Goal: Transaction & Acquisition: Purchase product/service

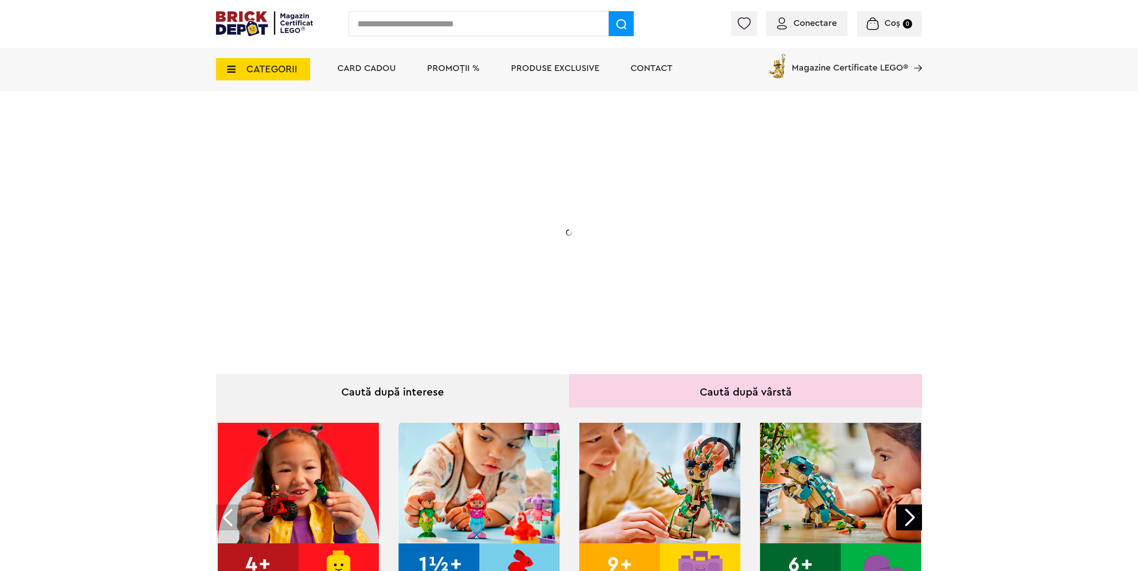
click at [822, 26] on div "Conectare Coș 0" at bounding box center [569, 24] width 1138 height 48
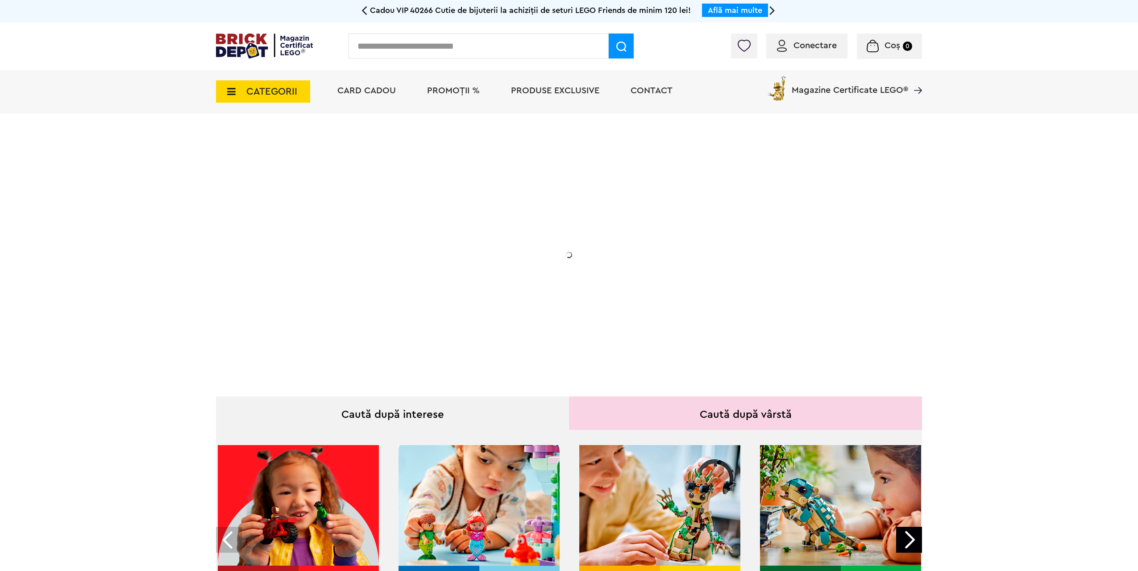
click at [826, 44] on span "Conectare" at bounding box center [814, 45] width 43 height 9
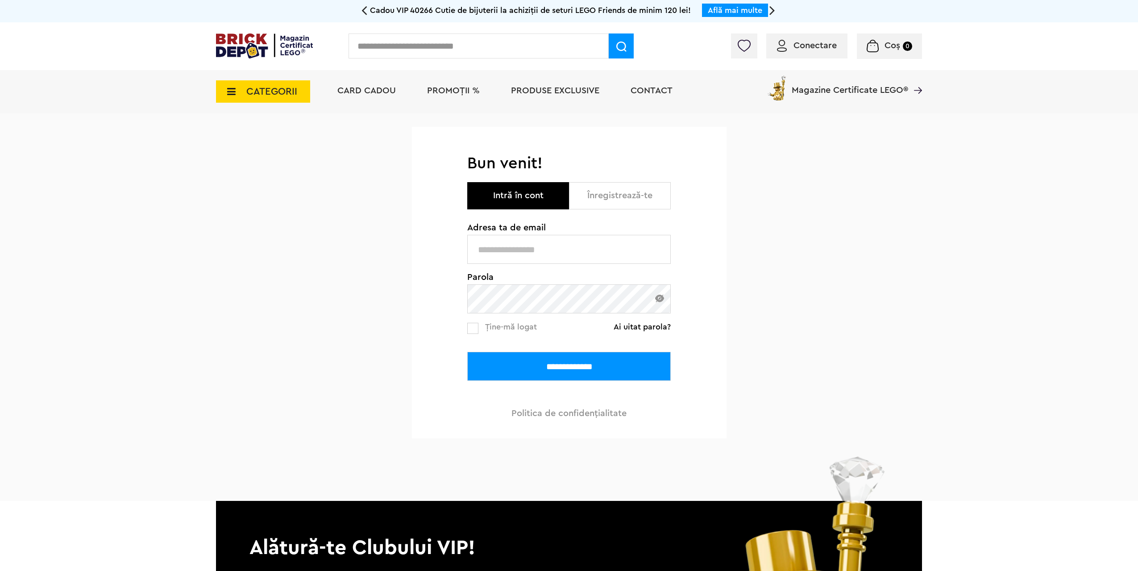
click at [560, 258] on input "text" at bounding box center [568, 249] width 203 height 29
type input "**********"
click at [660, 322] on link "Ai uitat parola?" at bounding box center [642, 326] width 57 height 9
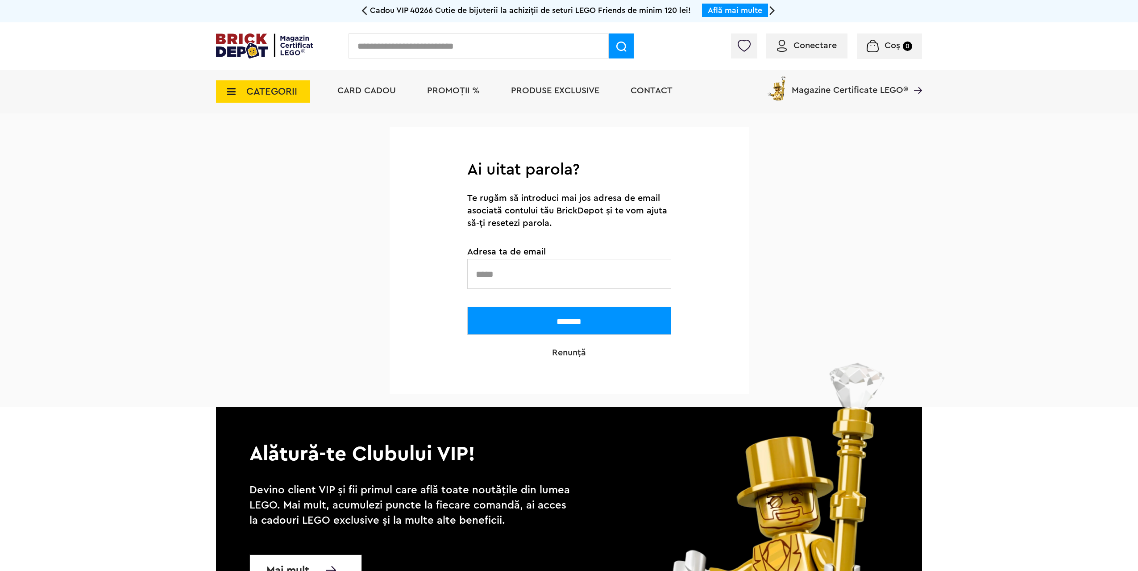
click at [518, 273] on input "text" at bounding box center [569, 274] width 204 height 30
type input "**********"
click at [555, 318] on input "*******" at bounding box center [569, 321] width 204 height 28
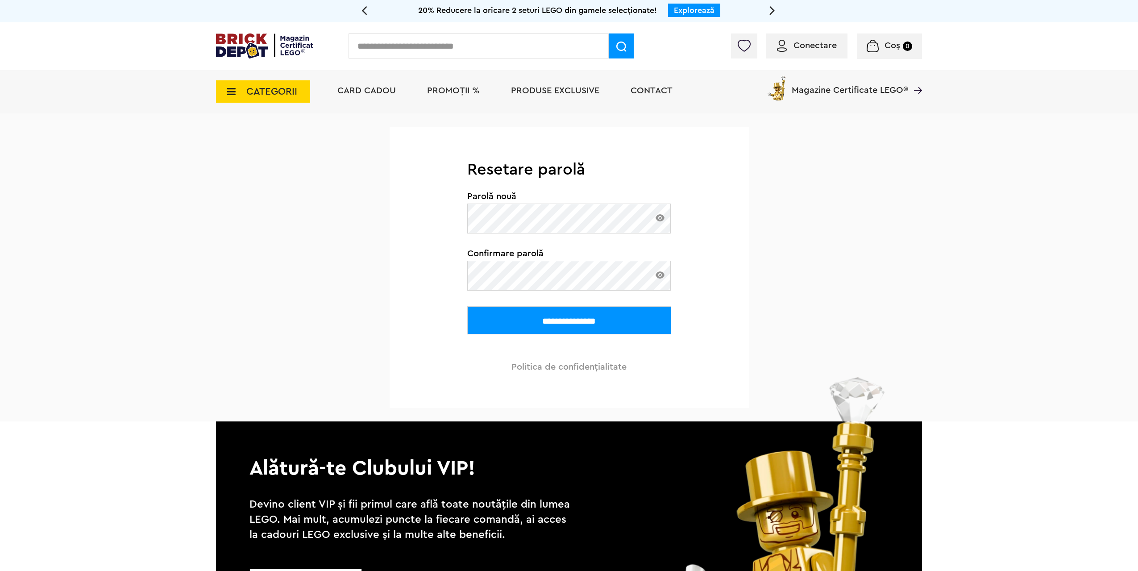
click at [659, 215] on img at bounding box center [659, 217] width 9 height 7
click at [659, 219] on img at bounding box center [659, 217] width 9 height 7
click at [659, 220] on img at bounding box center [659, 217] width 9 height 7
click at [659, 219] on img at bounding box center [659, 217] width 9 height 7
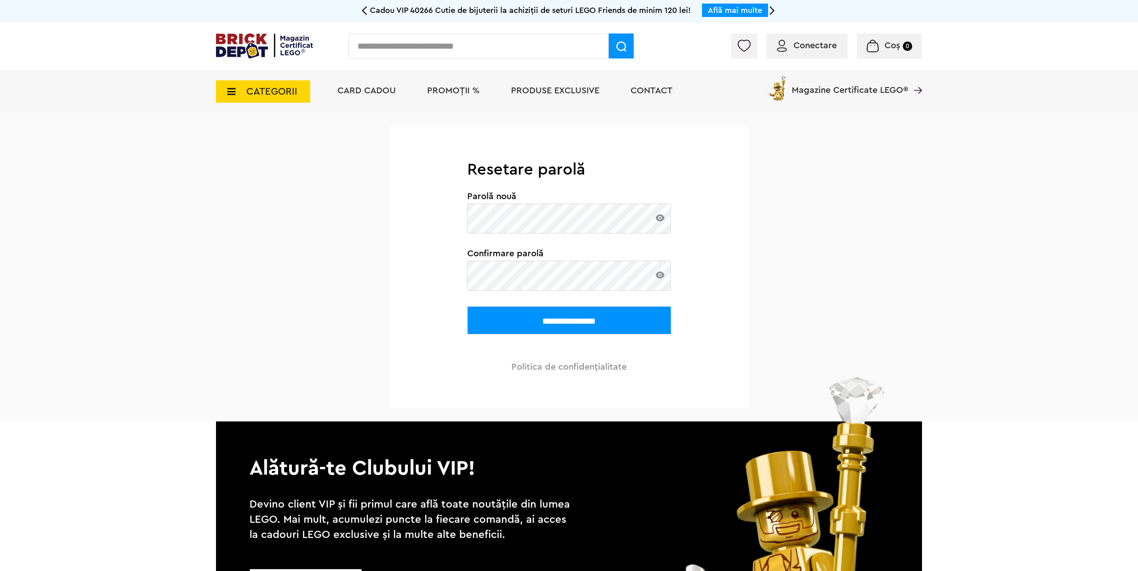
click at [467, 306] on input "**********" at bounding box center [569, 320] width 204 height 28
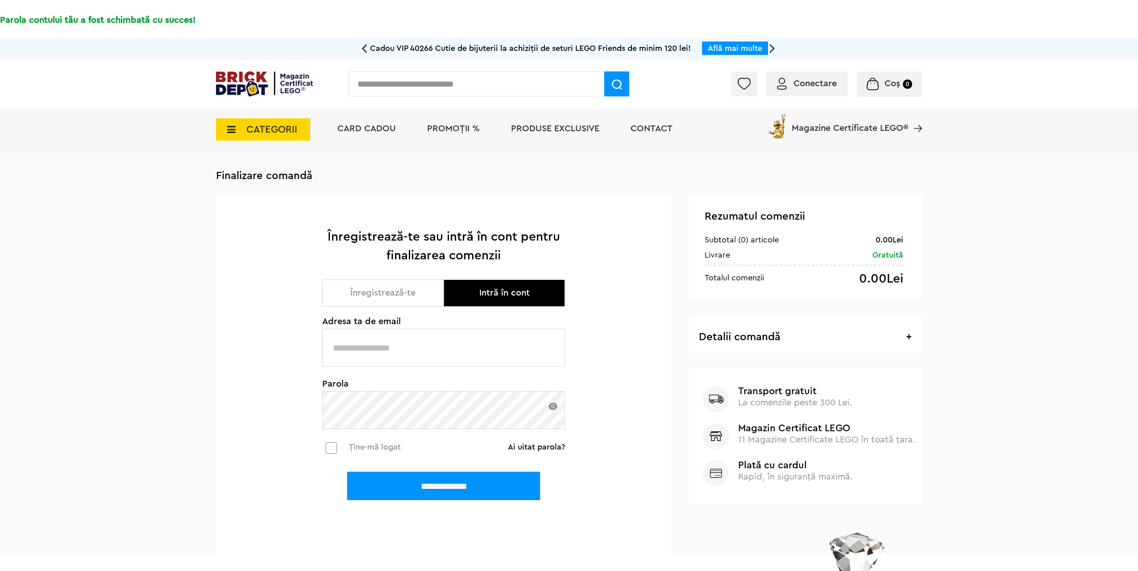
click at [804, 90] on div "Conectare" at bounding box center [806, 83] width 81 height 25
click at [803, 91] on div "Conectare" at bounding box center [806, 83] width 81 height 25
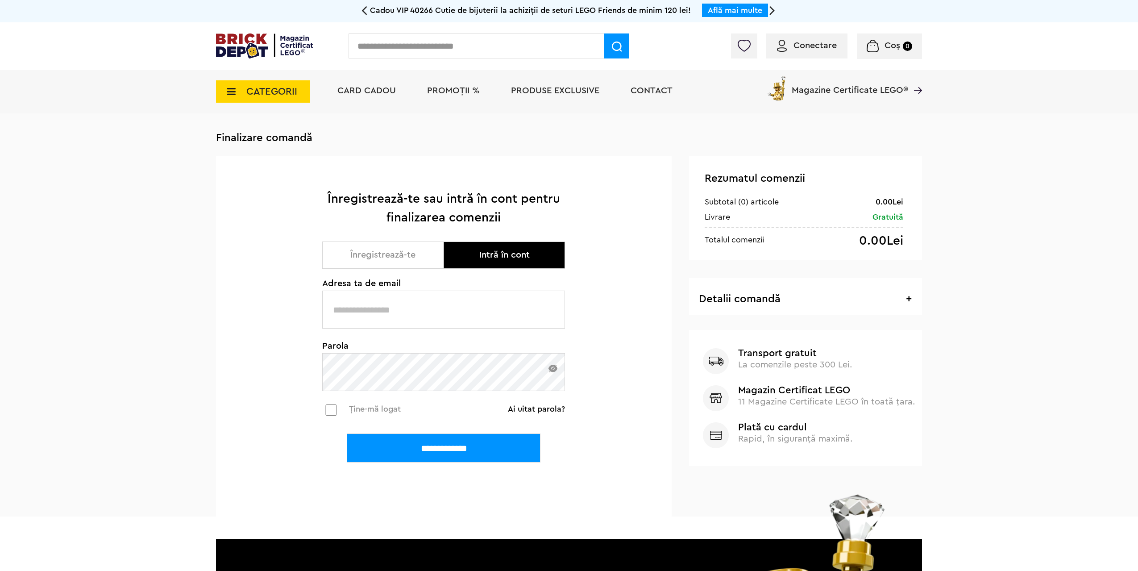
click at [792, 47] on span "Conectare" at bounding box center [807, 45] width 60 height 9
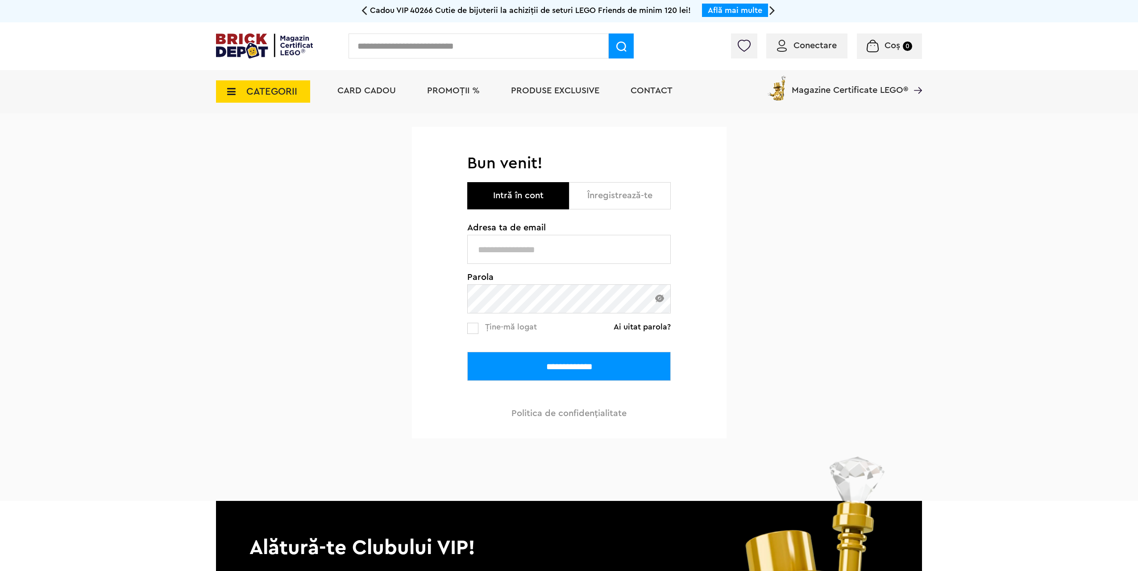
click at [555, 245] on input "text" at bounding box center [568, 249] width 203 height 29
type input "**********"
click at [658, 299] on img at bounding box center [659, 298] width 9 height 8
click at [489, 328] on span "Ține-mă logat" at bounding box center [511, 327] width 52 height 8
click at [507, 368] on input "**********" at bounding box center [568, 366] width 203 height 29
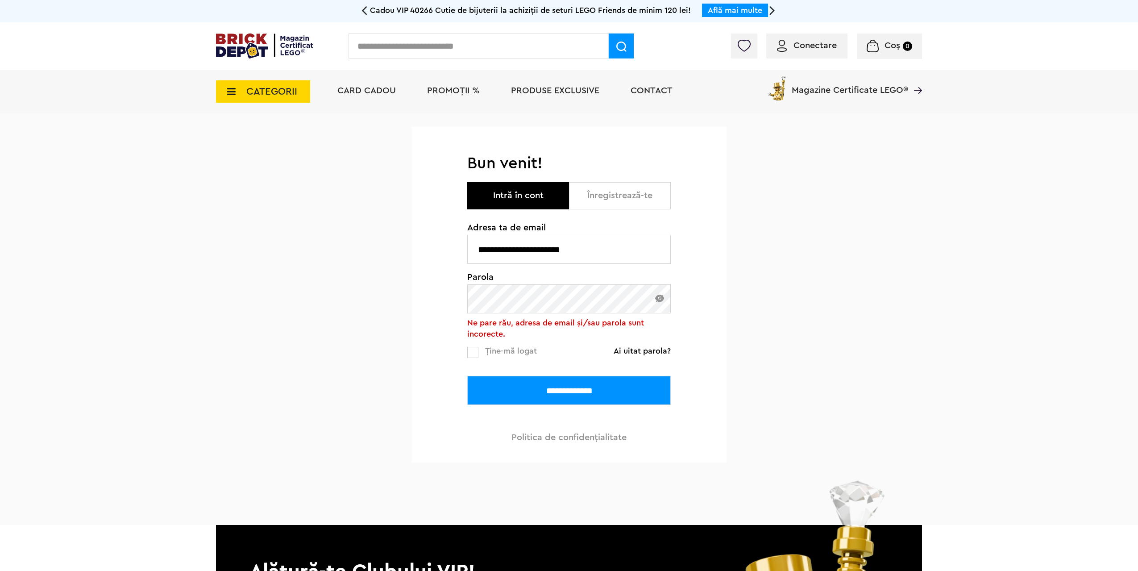
click at [467, 376] on input "**********" at bounding box center [568, 390] width 203 height 29
click at [660, 300] on img at bounding box center [659, 298] width 9 height 8
click at [552, 380] on input "**********" at bounding box center [568, 390] width 203 height 29
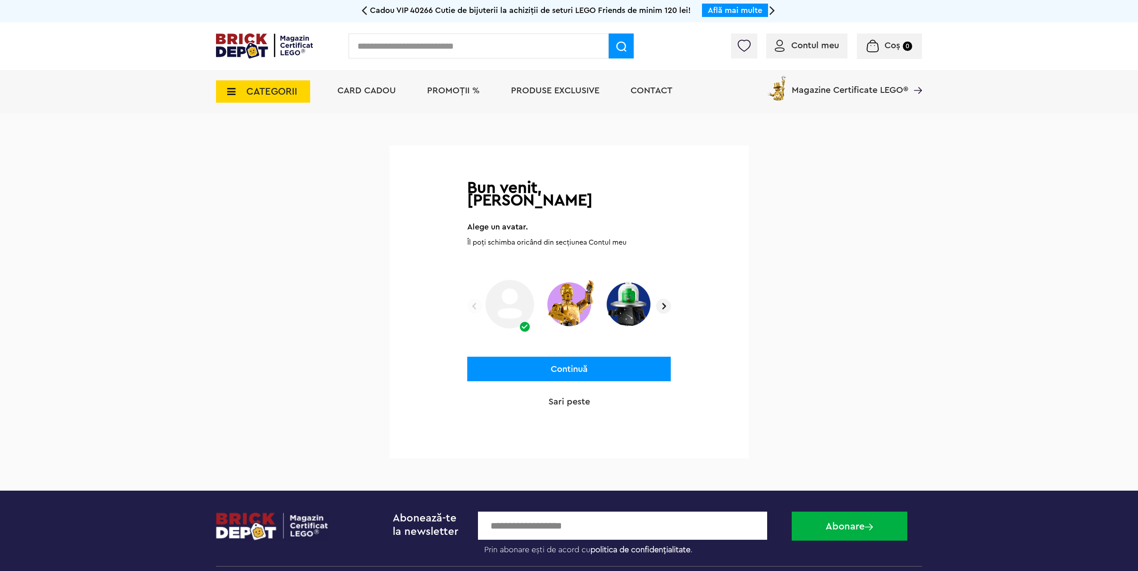
click at [568, 303] on img at bounding box center [569, 303] width 53 height 55
click at [579, 357] on button "Continuă" at bounding box center [568, 369] width 203 height 25
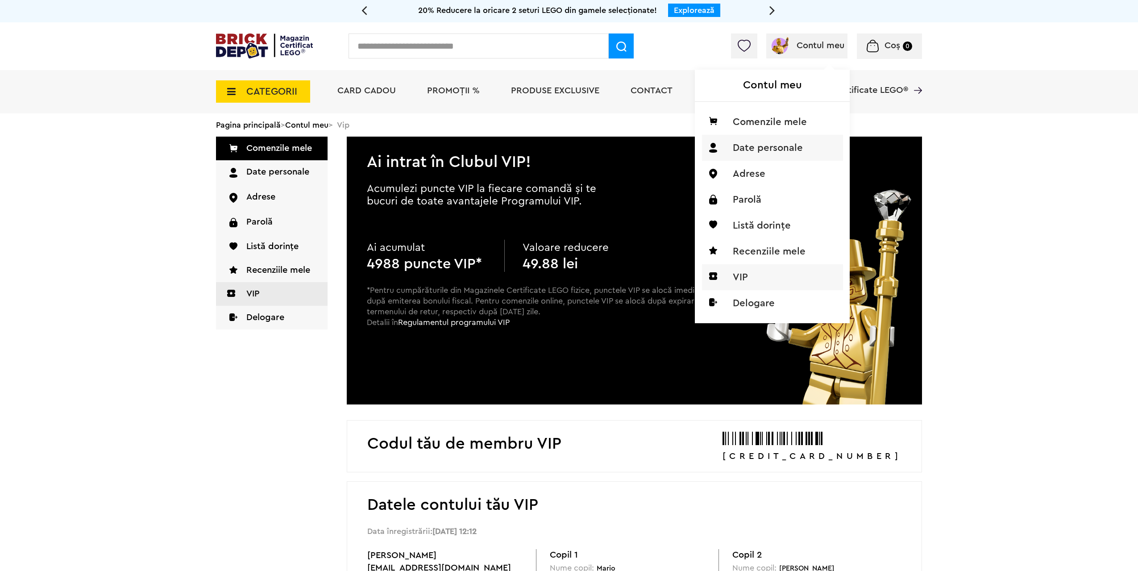
click at [773, 147] on li "Date personale" at bounding box center [772, 148] width 141 height 26
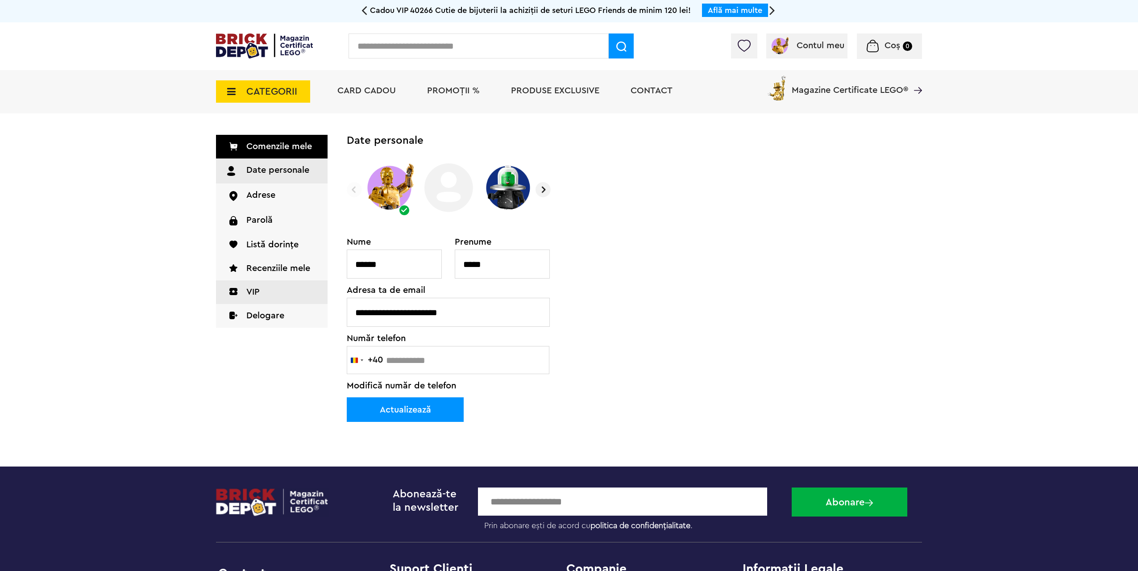
click at [265, 287] on link "VIP" at bounding box center [272, 292] width 112 height 24
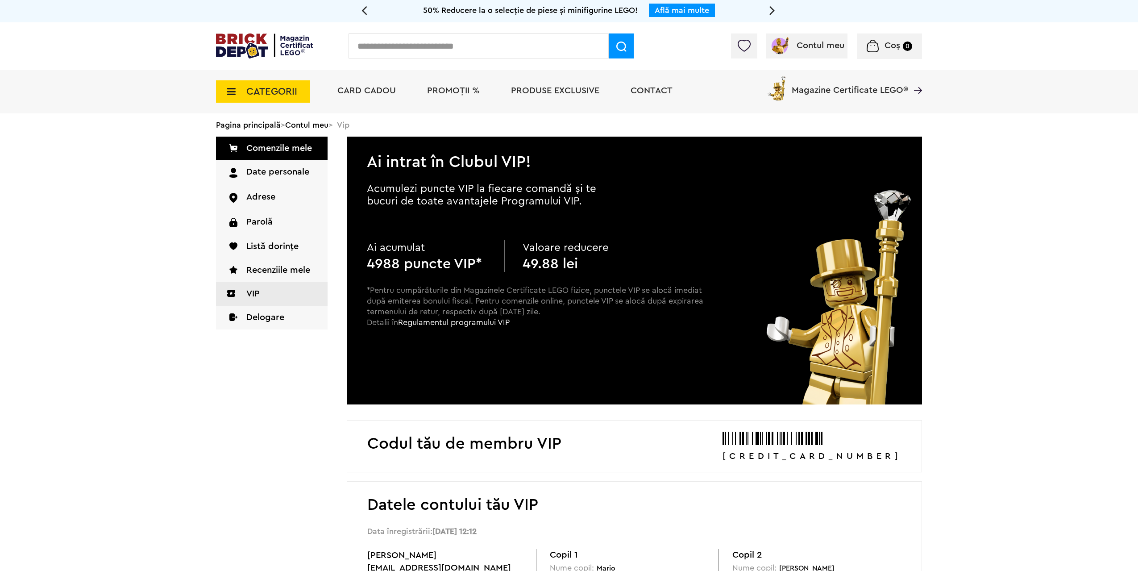
click at [283, 45] on img at bounding box center [264, 45] width 97 height 25
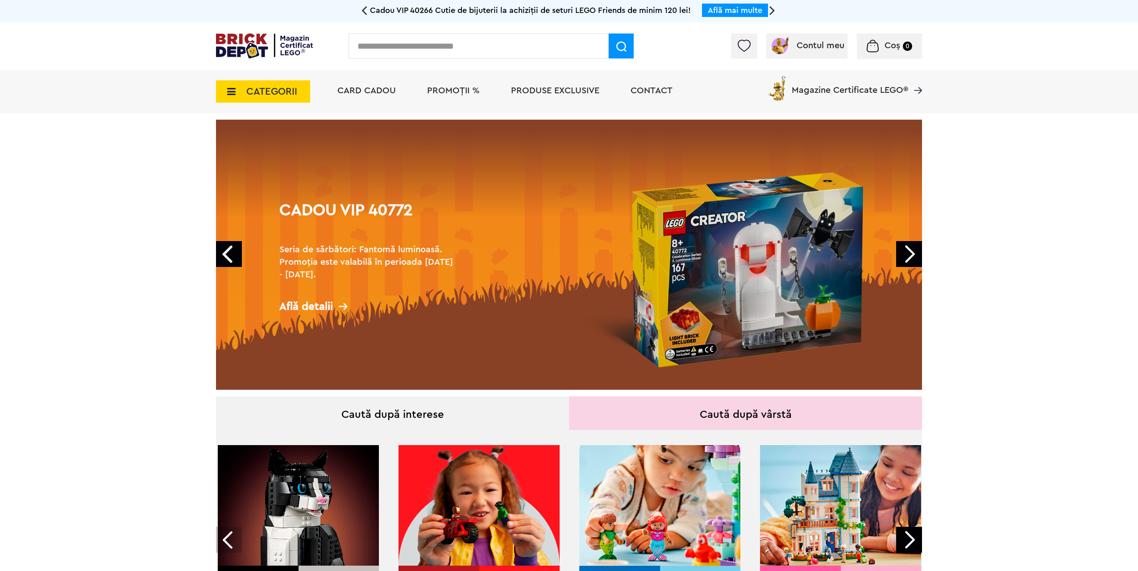
click at [274, 91] on span "CATEGORII" at bounding box center [271, 92] width 51 height 10
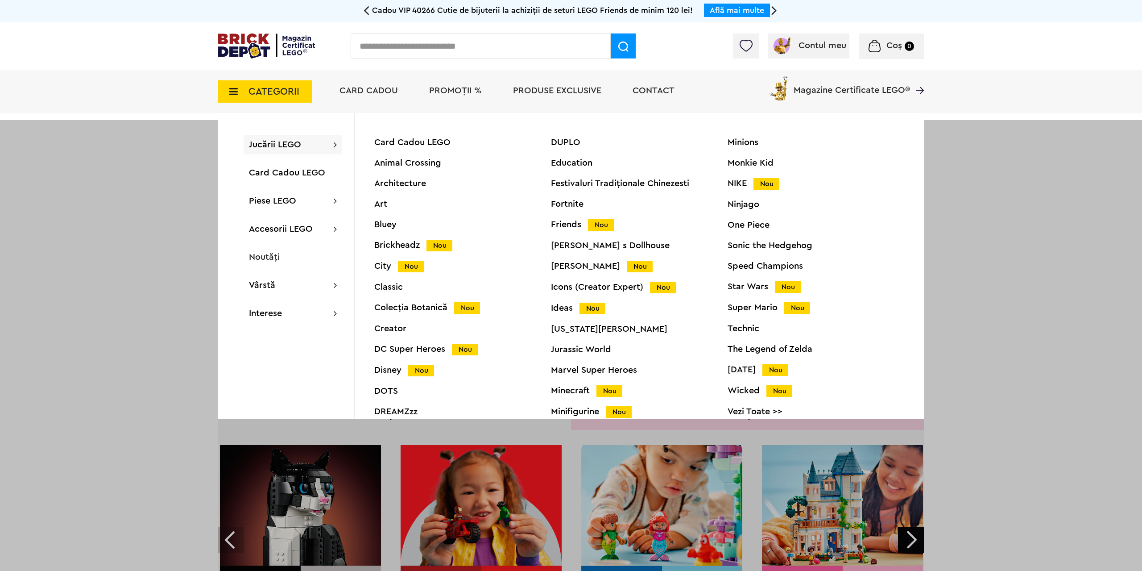
click at [748, 288] on div "Star Wars Nou" at bounding box center [816, 286] width 177 height 9
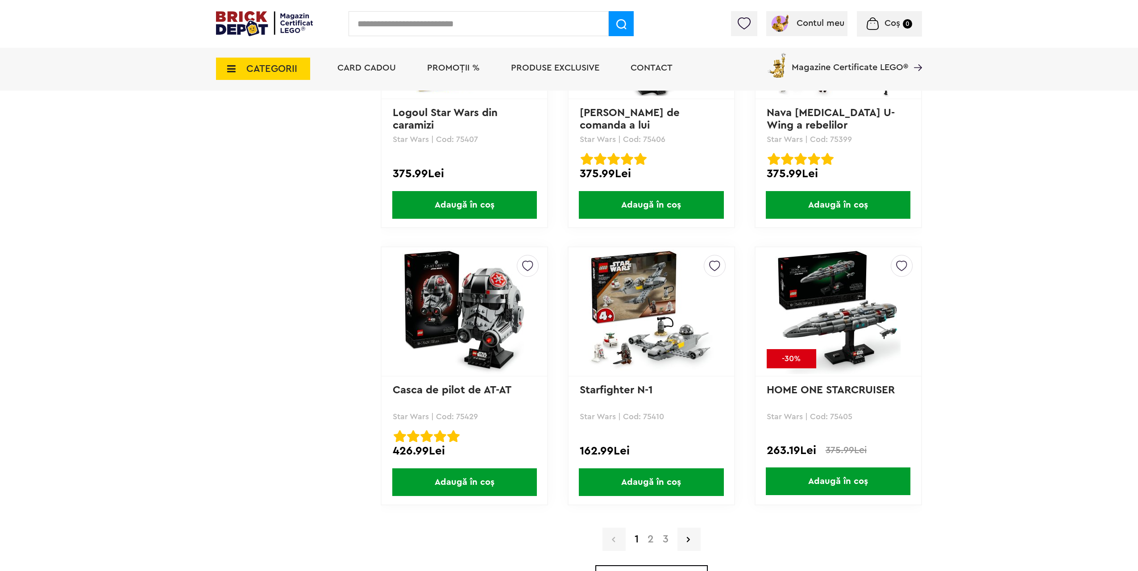
scroll to position [2410, 0]
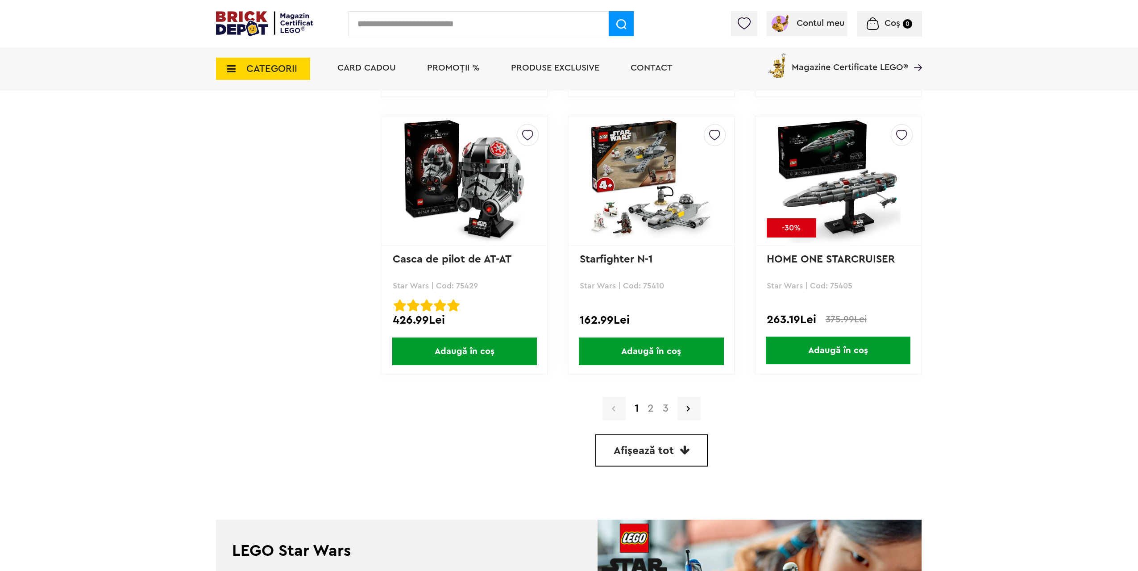
click at [653, 410] on link "2" at bounding box center [650, 408] width 15 height 11
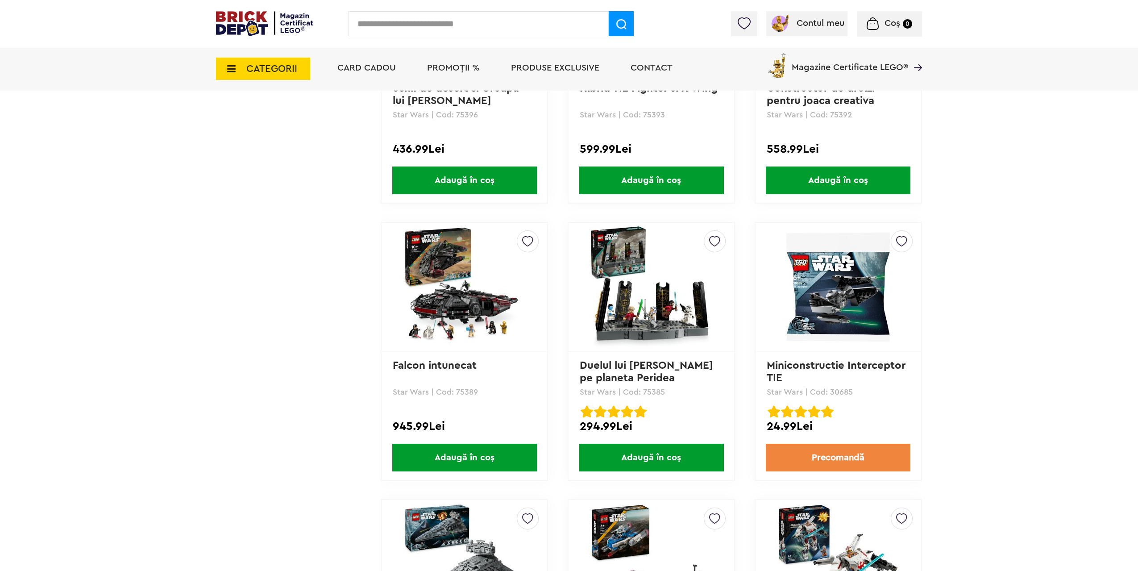
scroll to position [1205, 0]
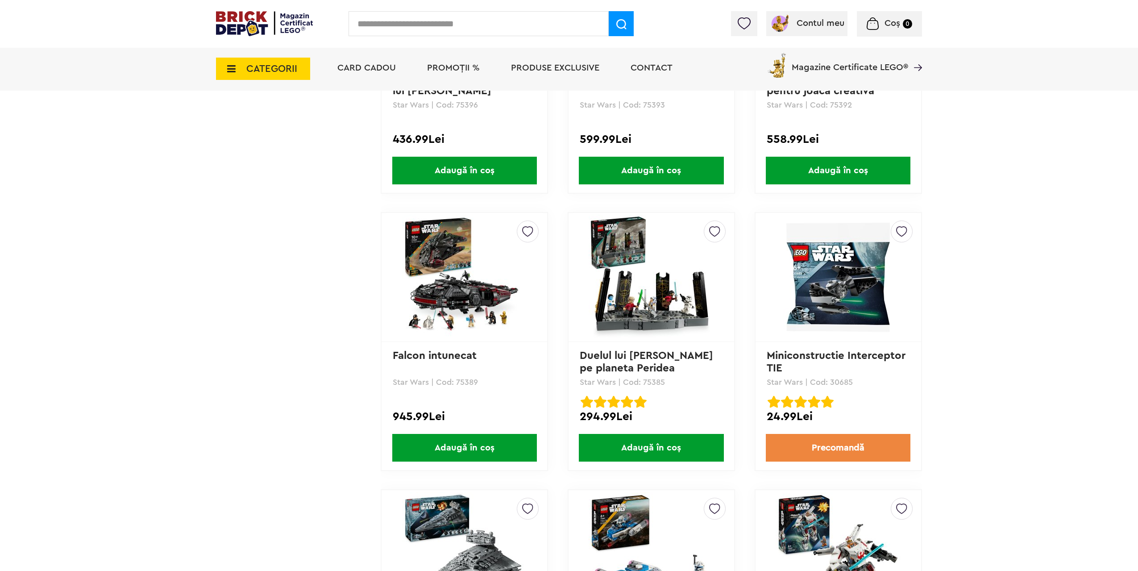
click at [637, 363] on link "Duelul lui Ahsoka Tano pe planeta Peridea" at bounding box center [648, 361] width 137 height 23
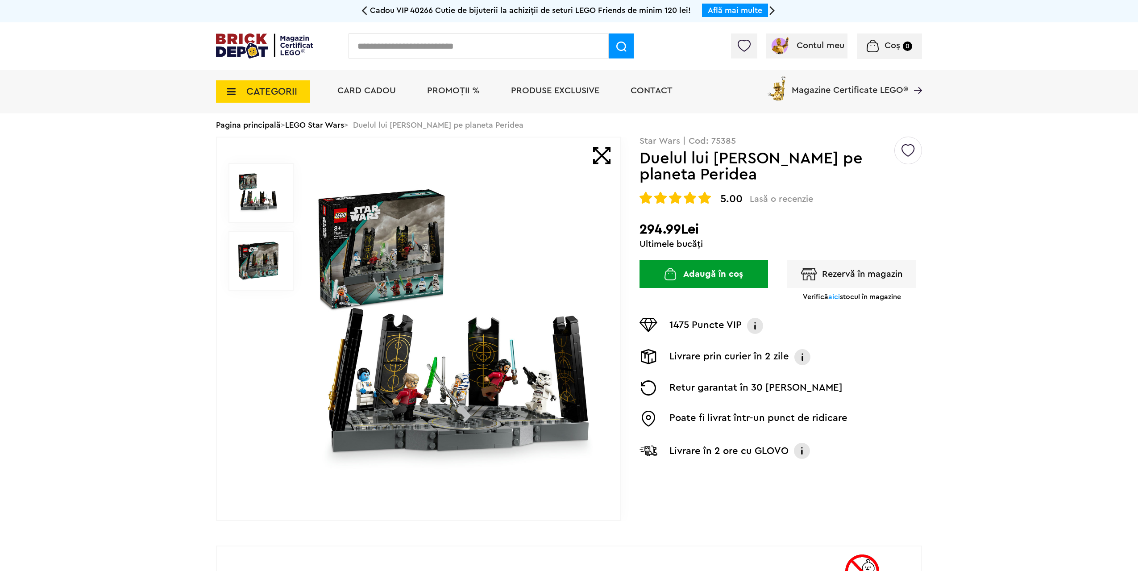
click at [509, 363] on img at bounding box center [456, 328] width 287 height 287
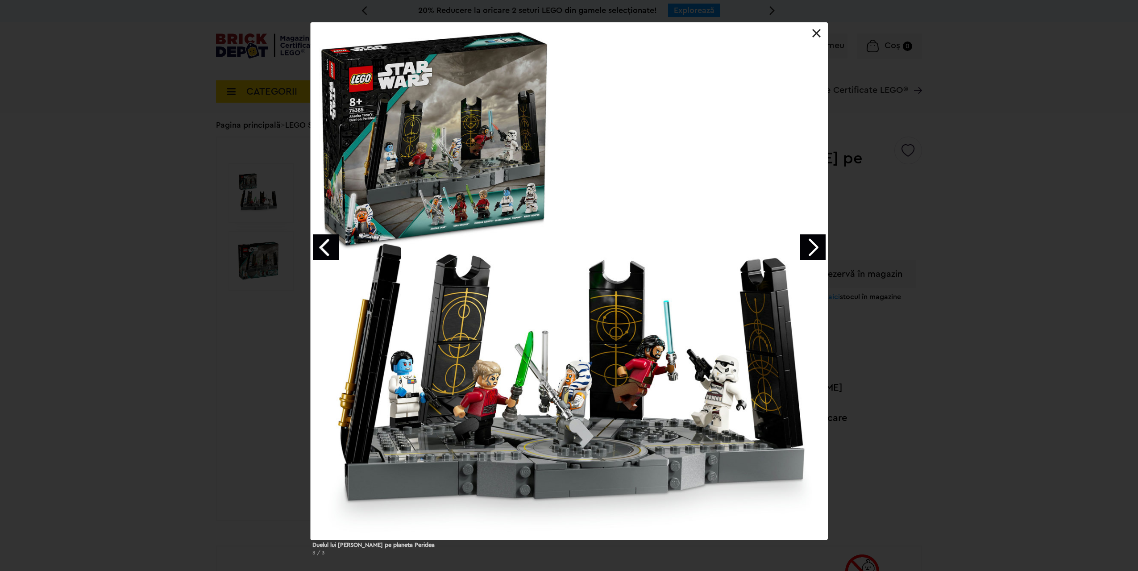
click at [813, 245] on link "Next image" at bounding box center [813, 247] width 26 height 26
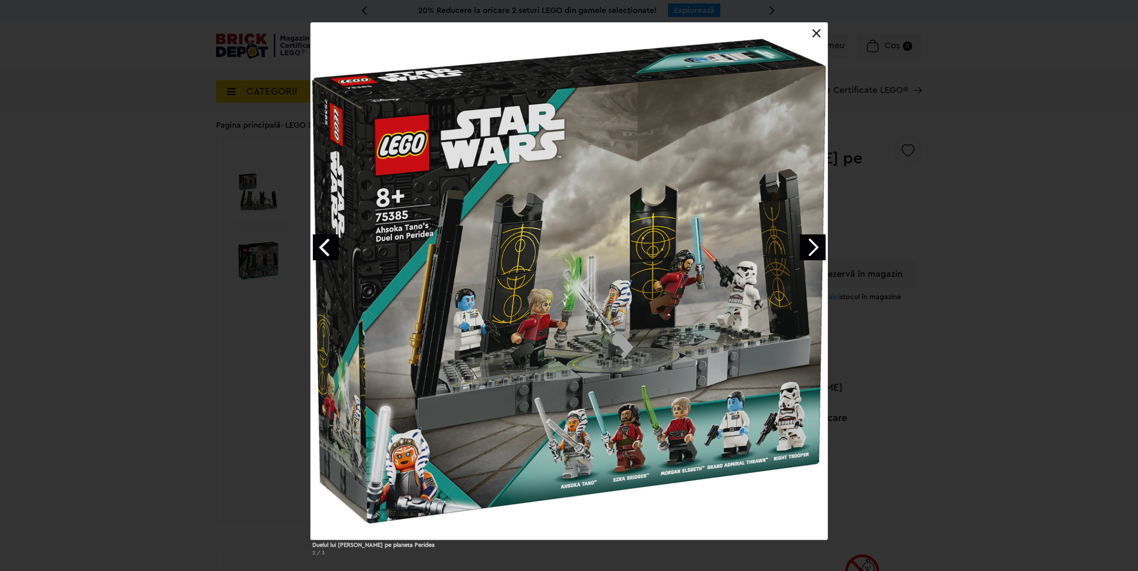
click at [813, 245] on link "Next image" at bounding box center [813, 247] width 26 height 26
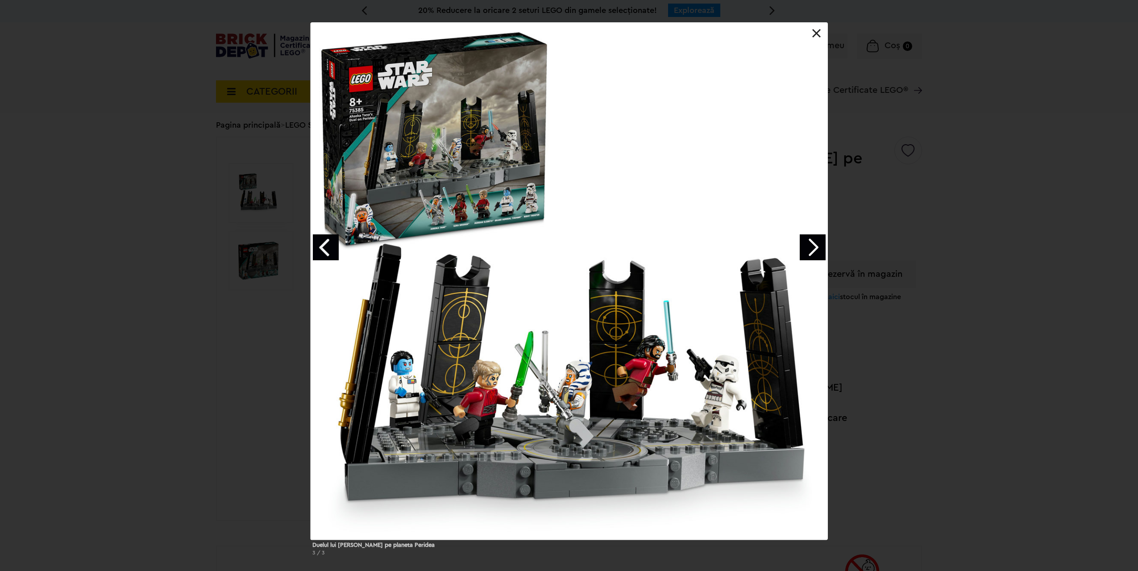
click at [813, 245] on link "Next image" at bounding box center [813, 247] width 26 height 26
click at [950, 310] on div "Duelul lui Ahsoka Tano pe planeta Peridea 1 / 3" at bounding box center [569, 292] width 1138 height 540
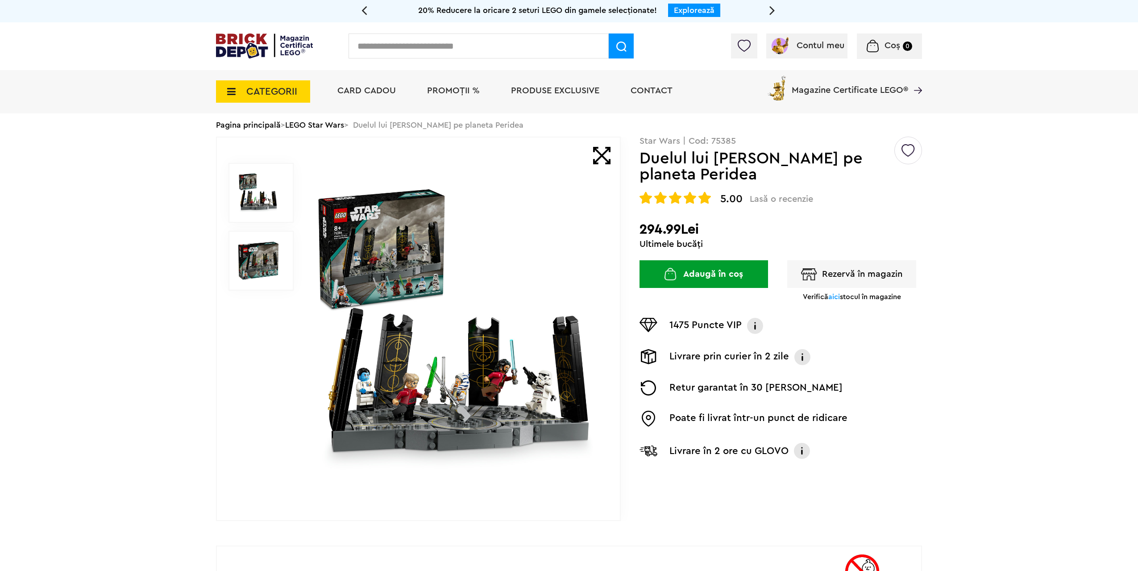
click at [365, 93] on span "Card Cadou" at bounding box center [366, 90] width 58 height 9
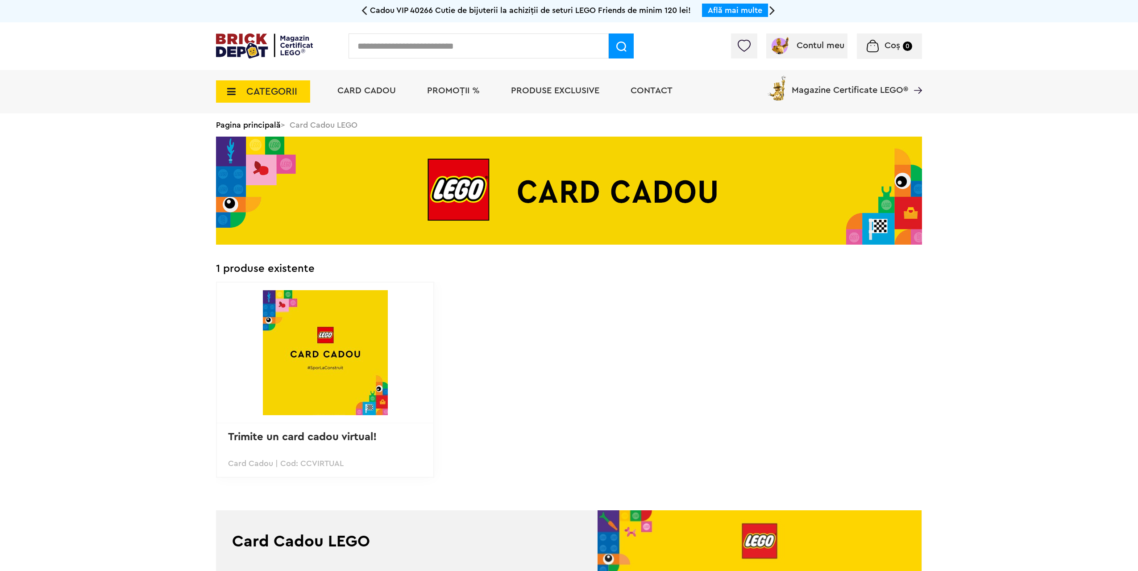
click at [270, 91] on span "CATEGORII" at bounding box center [271, 92] width 51 height 10
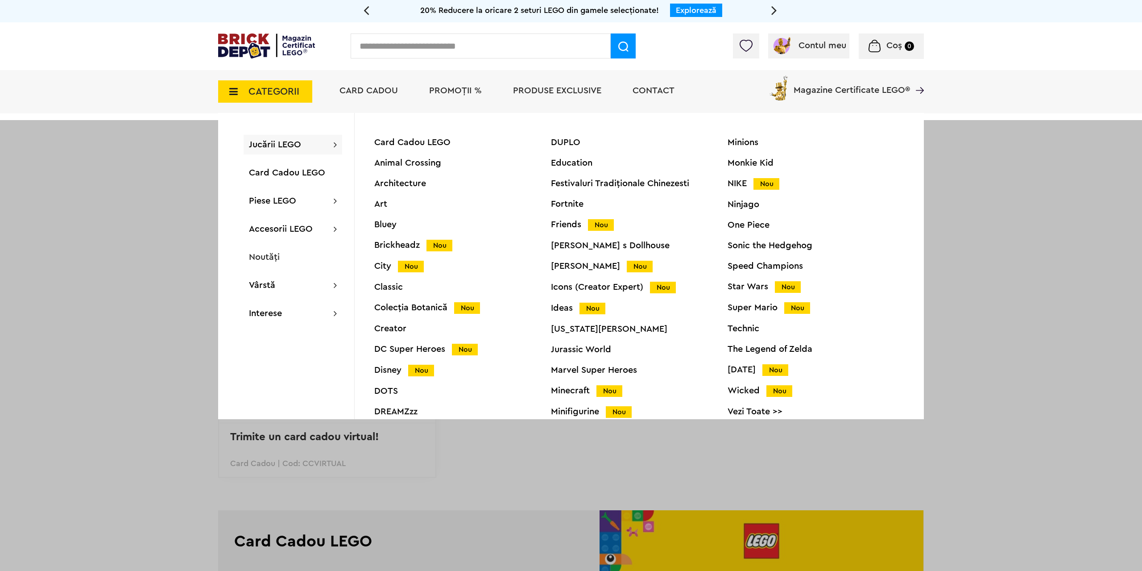
click at [753, 290] on div "Star Wars Nou" at bounding box center [816, 286] width 177 height 9
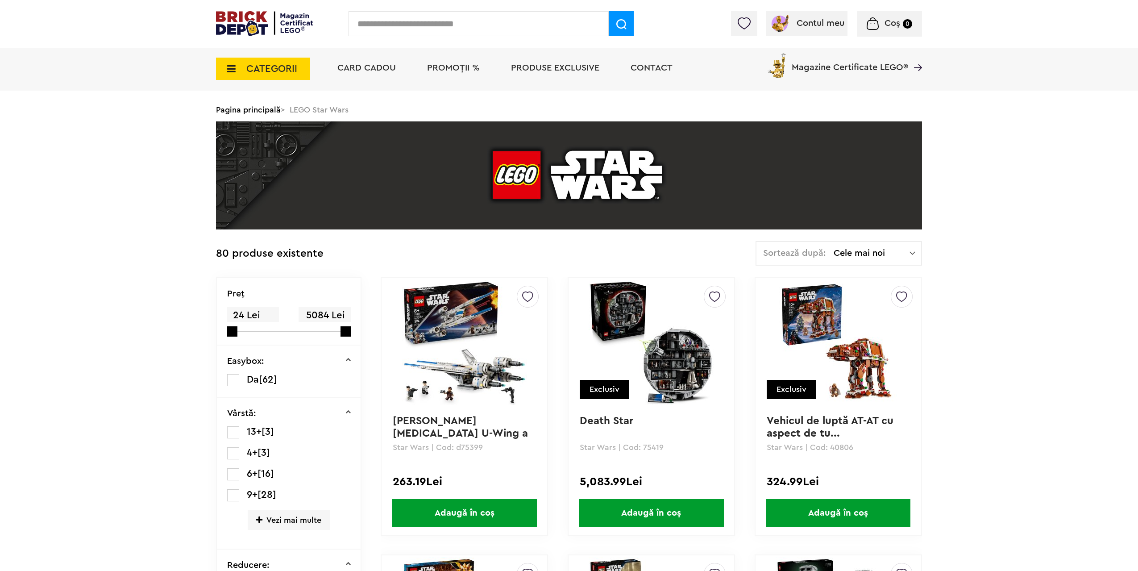
scroll to position [89, 0]
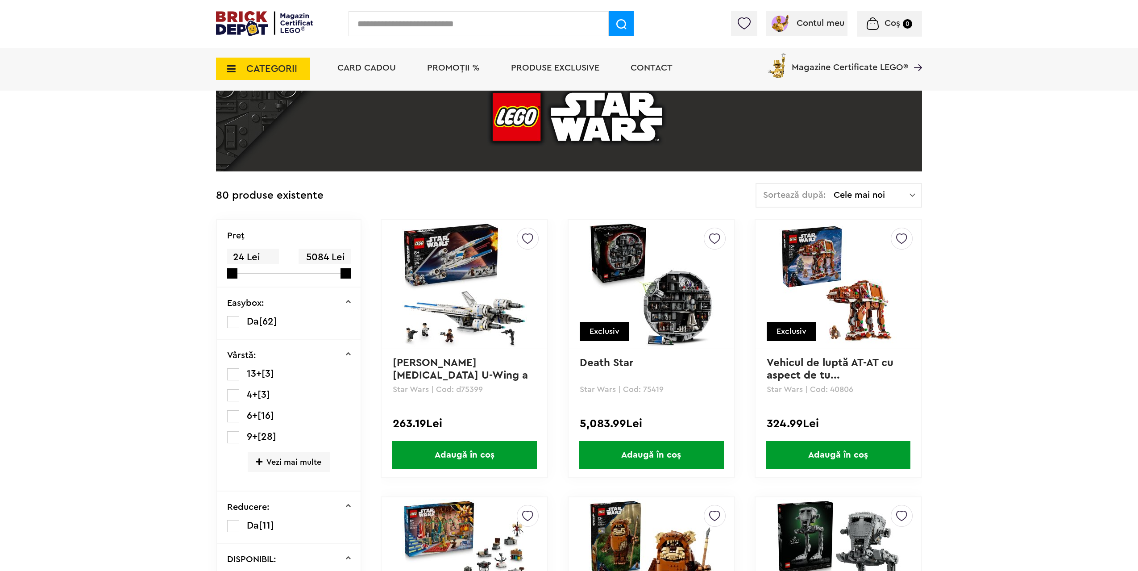
click at [844, 301] on img at bounding box center [838, 284] width 125 height 125
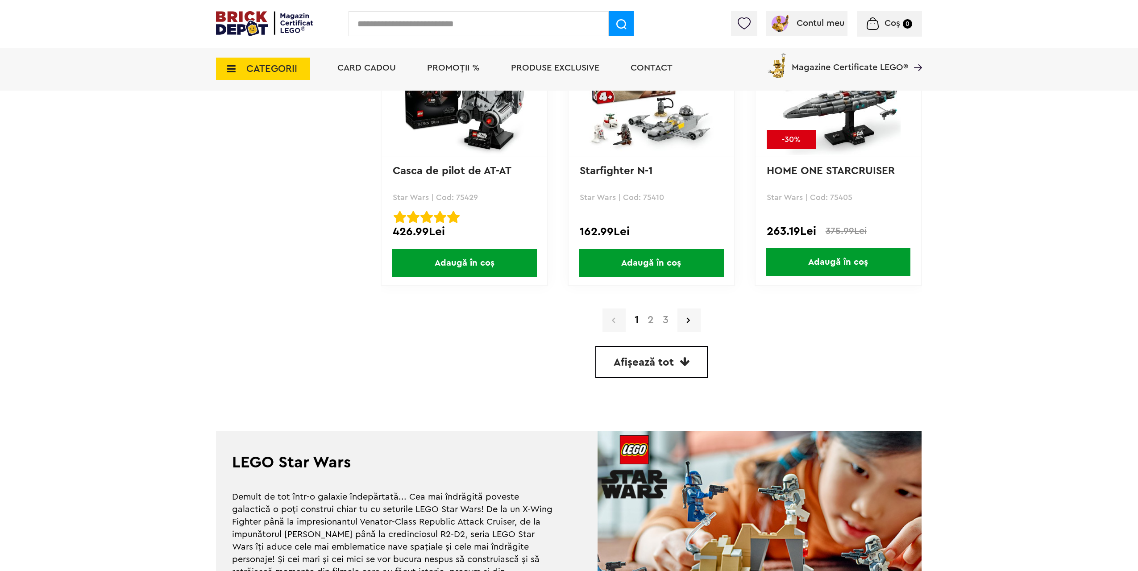
scroll to position [2499, 0]
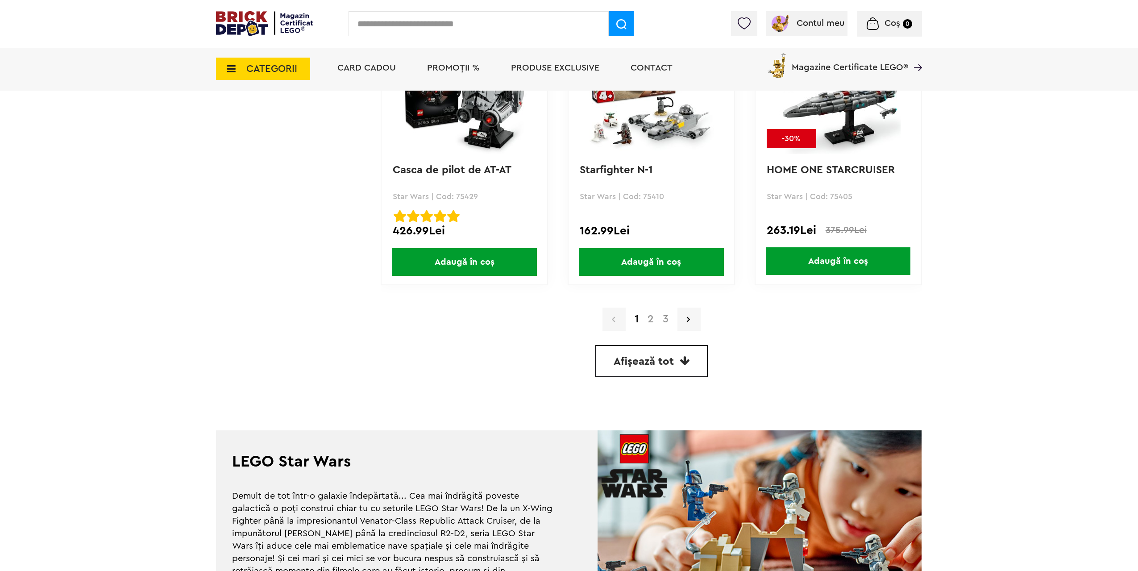
click at [660, 360] on span "Afișează tot" at bounding box center [644, 361] width 60 height 11
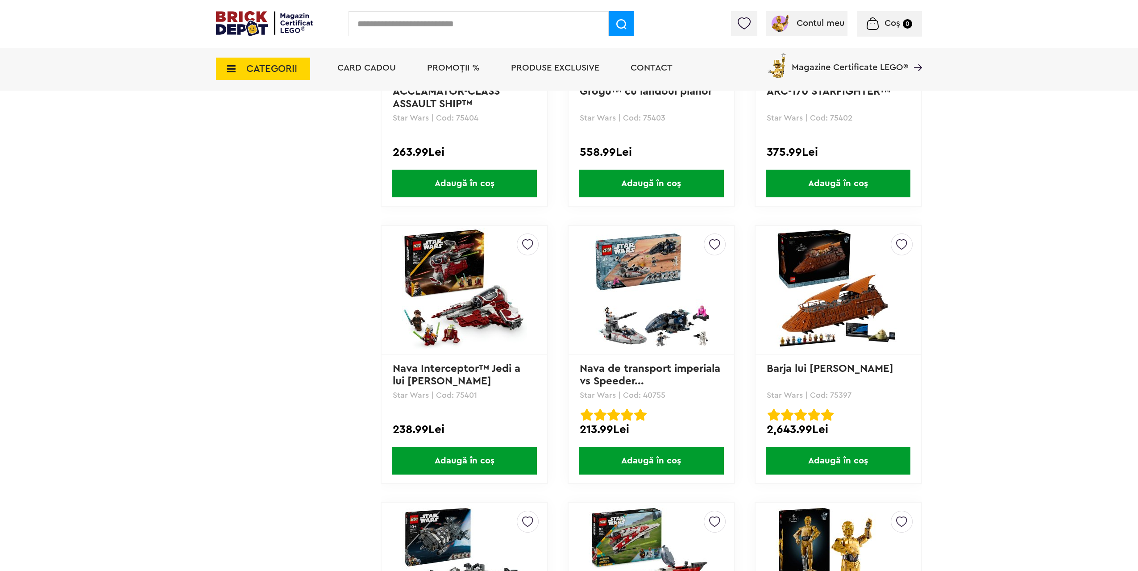
scroll to position [2975, 0]
